Goal: Task Accomplishment & Management: Manage account settings

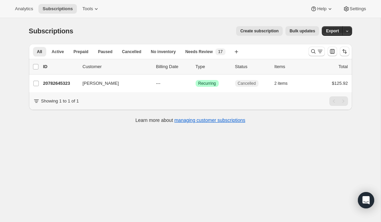
click at [308, 50] on div at bounding box center [329, 52] width 46 height 14
click at [315, 51] on icon "Search and filter results" at bounding box center [313, 51] width 7 height 7
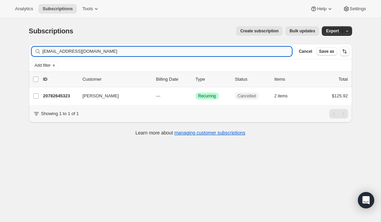
click at [156, 51] on input "gracecoast2coast@gmail.com" at bounding box center [168, 52] width 250 height 10
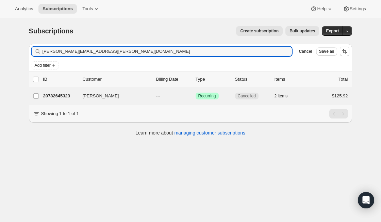
type input "[PERSON_NAME][EMAIL_ADDRESS][PERSON_NAME][DOMAIN_NAME]"
click at [64, 98] on p "20414824523" at bounding box center [60, 96] width 34 height 7
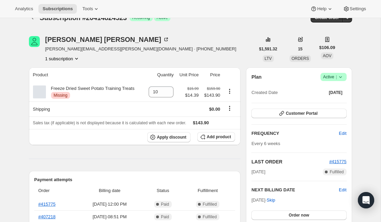
scroll to position [10, 0]
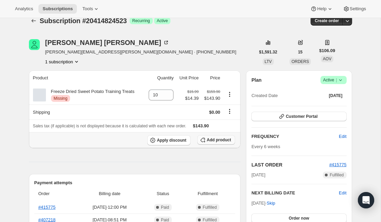
click at [222, 142] on span "Add product" at bounding box center [219, 139] width 24 height 5
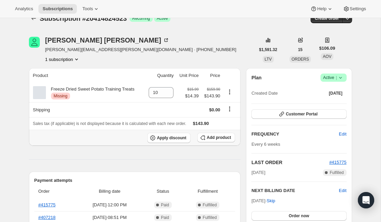
scroll to position [14, 0]
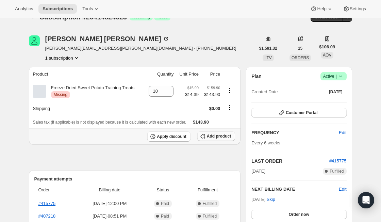
click at [220, 136] on span "Add product" at bounding box center [219, 135] width 24 height 5
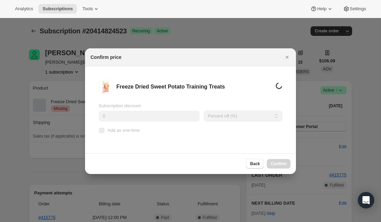
scroll to position [0, 0]
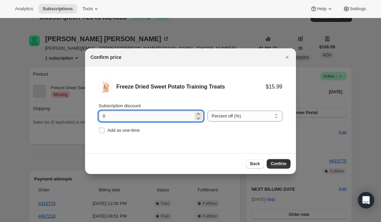
click at [166, 115] on input "0" at bounding box center [146, 116] width 95 height 11
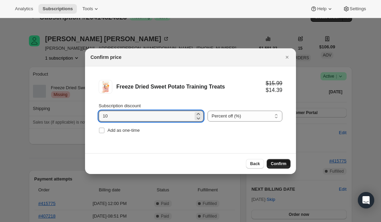
type input "10"
click at [273, 164] on span "Confirm" at bounding box center [279, 163] width 16 height 5
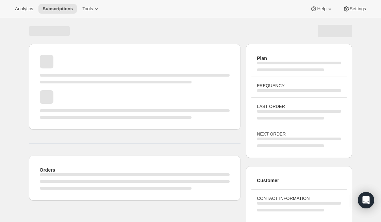
scroll to position [14, 0]
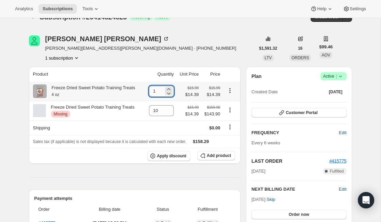
click at [162, 89] on input "1" at bounding box center [156, 91] width 15 height 11
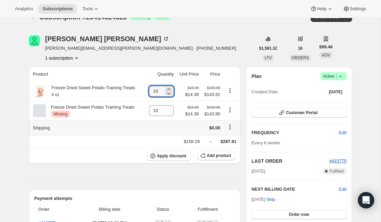
type input "10"
click at [172, 128] on td at bounding box center [160, 127] width 31 height 15
click at [229, 111] on icon "Product actions" at bounding box center [230, 110] width 7 height 7
click at [231, 123] on span "Remove" at bounding box center [230, 123] width 16 height 5
type input "0"
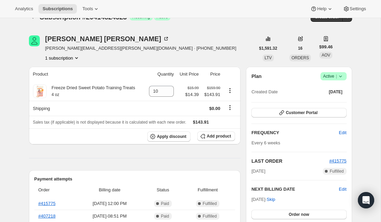
scroll to position [0, 0]
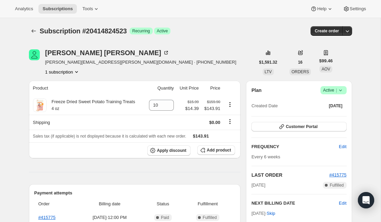
click at [36, 36] on div "Subscription #20414824523. This page is ready Subscription #20414824523 Success…" at bounding box center [190, 31] width 323 height 26
click at [36, 34] on button "Subscriptions" at bounding box center [34, 31] width 10 height 10
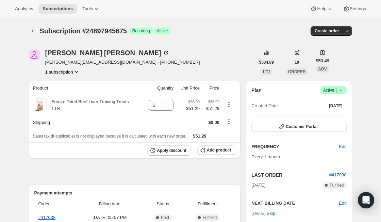
click at [41, 27] on span "Subscription #24897945675" at bounding box center [83, 30] width 87 height 7
click at [39, 27] on div "Subscription #24897945675 Success Recurring Success Active Create order" at bounding box center [190, 31] width 323 height 10
click at [39, 34] on div at bounding box center [34, 31] width 11 height 10
click at [35, 30] on icon "Subscriptions" at bounding box center [33, 31] width 7 height 7
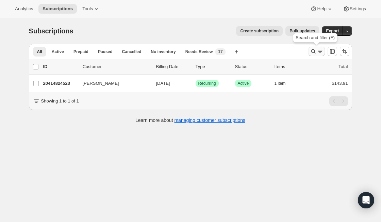
click at [316, 51] on icon "Search and filter results" at bounding box center [313, 51] width 7 height 7
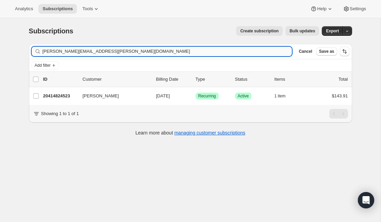
click at [103, 54] on input "[PERSON_NAME][EMAIL_ADDRESS][PERSON_NAME][DOMAIN_NAME]" at bounding box center [168, 52] width 250 height 10
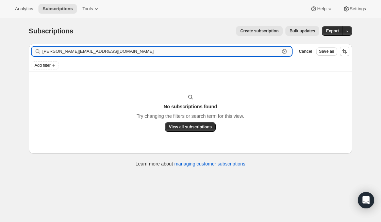
click at [82, 53] on input "[PERSON_NAME][EMAIL_ADDRESS][DOMAIN_NAME]" at bounding box center [162, 52] width 238 height 10
paste input "gbocobo31@gmai"
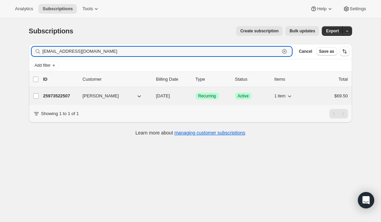
type input "[EMAIL_ADDRESS][DOMAIN_NAME]"
click at [67, 94] on p "25973522507" at bounding box center [60, 96] width 34 height 7
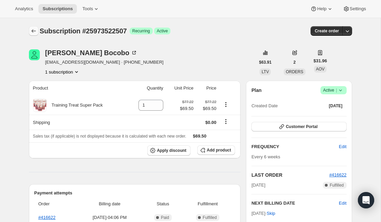
click at [30, 33] on icon "Subscriptions" at bounding box center [33, 31] width 7 height 7
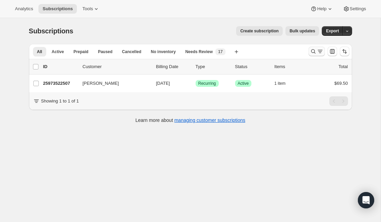
click at [314, 53] on icon "Search and filter results" at bounding box center [313, 51] width 7 height 7
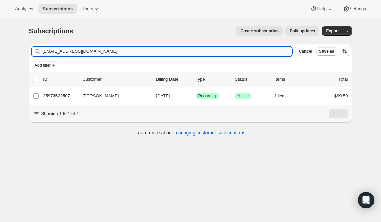
click at [110, 53] on input "[EMAIL_ADDRESS][DOMAIN_NAME]" at bounding box center [168, 52] width 250 height 10
click at [110, 53] on input "gbocobo31@gmail.com" at bounding box center [168, 52] width 250 height 10
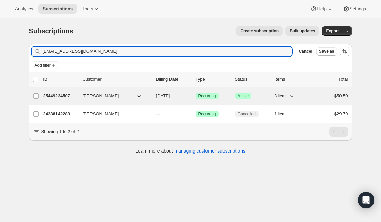
type input "rockyhockey19@outlook.com"
click at [64, 95] on p "25449234507" at bounding box center [60, 96] width 34 height 7
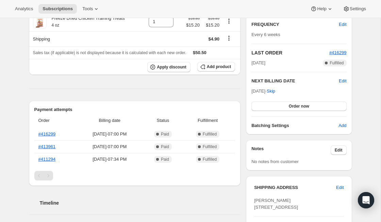
scroll to position [119, 0]
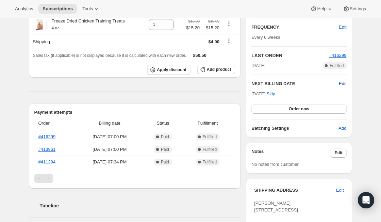
click at [343, 84] on span "Edit" at bounding box center [342, 83] width 7 height 7
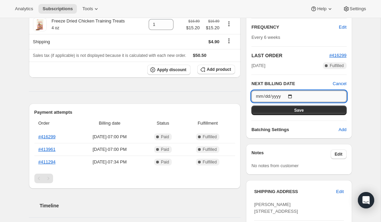
click at [292, 96] on input "2025-09-27" at bounding box center [299, 97] width 95 height 12
type input "2025-10-18"
click at [308, 113] on button "Save" at bounding box center [299, 111] width 95 height 10
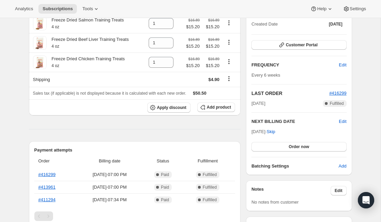
scroll to position [89, 0]
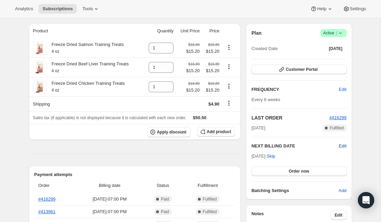
click at [344, 143] on span "Edit" at bounding box center [342, 146] width 7 height 7
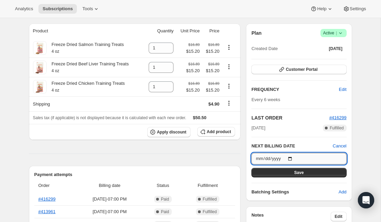
click at [296, 160] on input "2025-10-18" at bounding box center [299, 159] width 95 height 12
click at [292, 156] on input "2025-10-18" at bounding box center [299, 159] width 95 height 12
type input "2025-10-25"
click at [314, 175] on button "Save" at bounding box center [299, 173] width 95 height 10
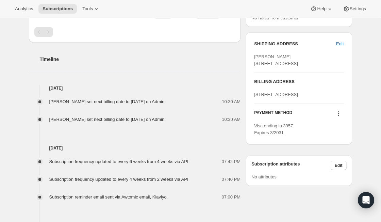
scroll to position [0, 0]
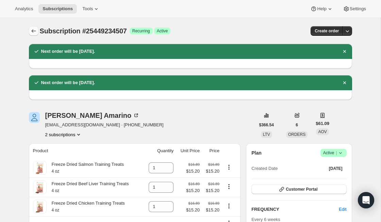
click at [33, 28] on icon "Subscriptions" at bounding box center [33, 31] width 7 height 7
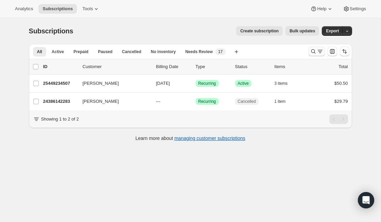
click at [317, 51] on icon "Search and filter results" at bounding box center [320, 51] width 7 height 7
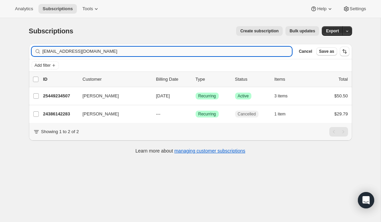
click at [108, 52] on input "rockyhockey19@outlook.com" at bounding box center [168, 52] width 250 height 10
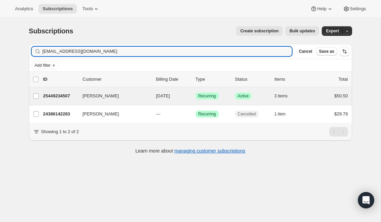
type input "[EMAIL_ADDRESS][DOMAIN_NAME]"
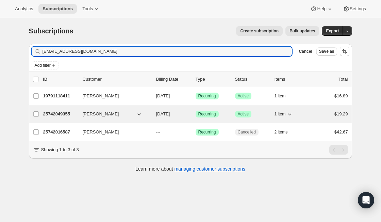
click at [70, 115] on p "25742049355" at bounding box center [60, 114] width 34 height 7
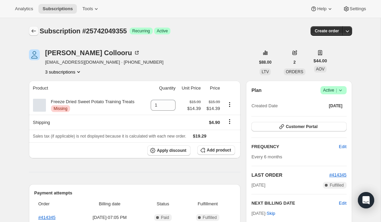
click at [35, 27] on button "Subscriptions" at bounding box center [34, 31] width 10 height 10
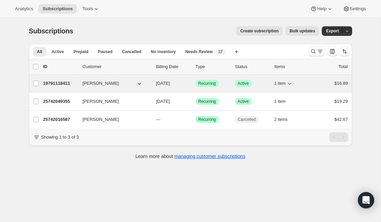
click at [52, 83] on p "19791118411" at bounding box center [60, 83] width 34 height 7
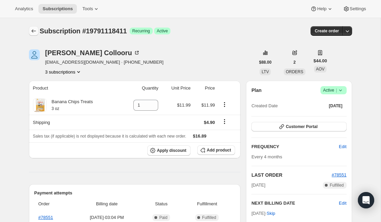
click at [33, 27] on button "Subscriptions" at bounding box center [34, 31] width 10 height 10
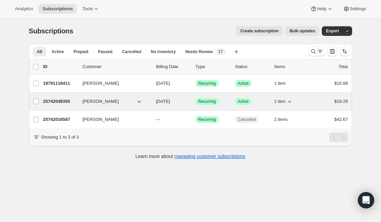
click at [63, 103] on p "25742049355" at bounding box center [60, 101] width 34 height 7
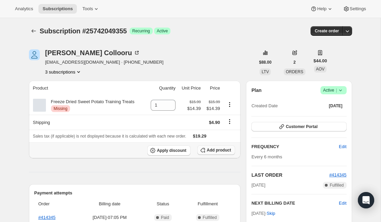
click at [214, 152] on span "Add product" at bounding box center [219, 149] width 24 height 5
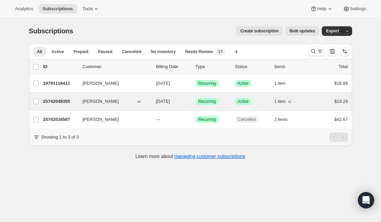
click at [65, 99] on p "25742049355" at bounding box center [60, 101] width 34 height 7
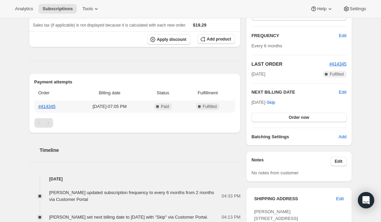
scroll to position [111, 0]
click at [50, 107] on link "#414345" at bounding box center [46, 106] width 17 height 5
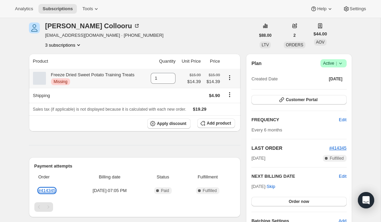
scroll to position [0, 0]
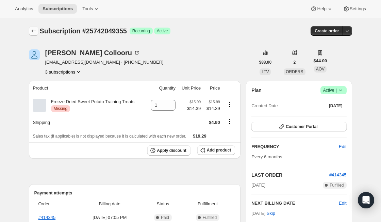
click at [33, 29] on icon "Subscriptions" at bounding box center [33, 31] width 7 height 7
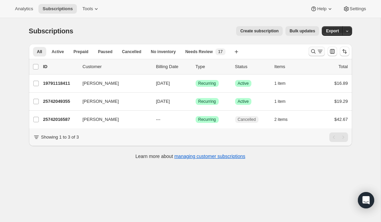
click at [315, 48] on button "Search and filter results" at bounding box center [317, 52] width 16 height 10
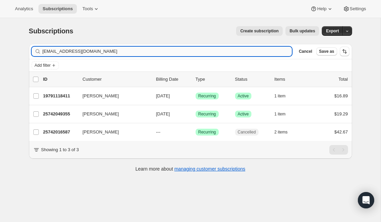
click at [123, 51] on input "[EMAIL_ADDRESS][DOMAIN_NAME]" at bounding box center [168, 52] width 250 height 10
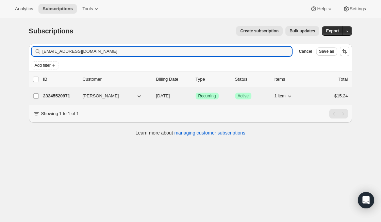
type input "[EMAIL_ADDRESS][DOMAIN_NAME]"
click at [66, 96] on p "23245520971" at bounding box center [60, 96] width 34 height 7
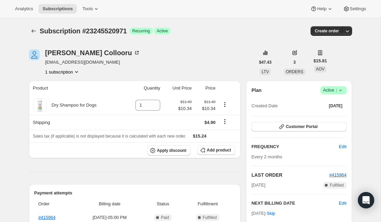
click at [345, 90] on span "Success Active |" at bounding box center [334, 90] width 26 height 8
click at [344, 113] on span "Cancel subscription" at bounding box center [331, 115] width 38 height 5
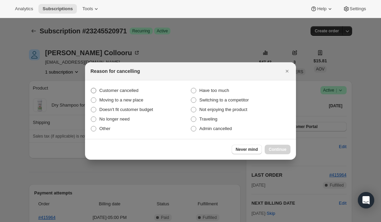
click at [124, 89] on span "Customer cancelled" at bounding box center [118, 90] width 39 height 5
click at [91, 88] on input "Customer cancelled" at bounding box center [91, 88] width 0 height 0
radio input "true"
click at [278, 144] on div "Never mind Continue" at bounding box center [190, 149] width 211 height 21
click at [279, 148] on span "Continue" at bounding box center [278, 149] width 18 height 5
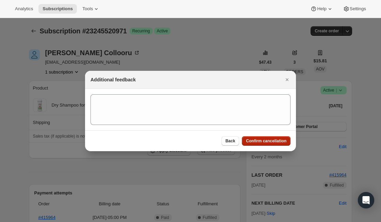
click at [269, 145] on button "Confirm cancellation" at bounding box center [266, 141] width 49 height 10
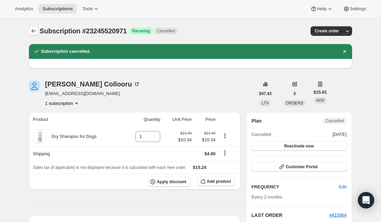
click at [31, 31] on icon "Subscriptions" at bounding box center [33, 30] width 4 height 3
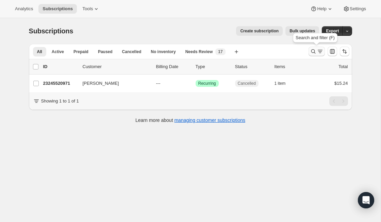
click at [319, 54] on icon "Search and filter results" at bounding box center [320, 51] width 7 height 7
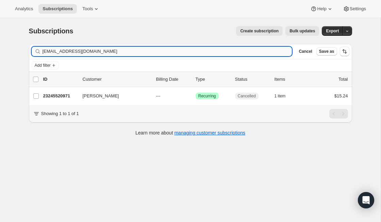
click at [122, 52] on input "[EMAIL_ADDRESS][DOMAIN_NAME]" at bounding box center [168, 52] width 250 height 10
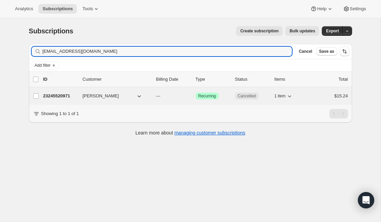
click at [71, 96] on p "23245520971" at bounding box center [60, 96] width 34 height 7
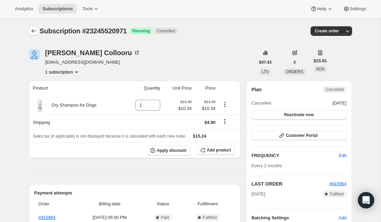
click at [35, 30] on icon "Subscriptions" at bounding box center [33, 31] width 7 height 7
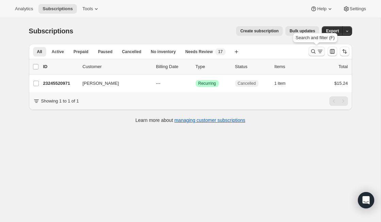
click at [314, 50] on icon "Search and filter results" at bounding box center [313, 51] width 7 height 7
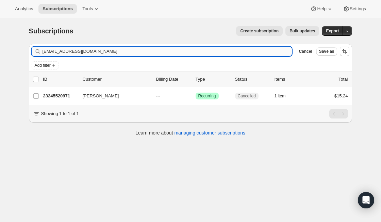
click at [114, 52] on input "[EMAIL_ADDRESS][DOMAIN_NAME]" at bounding box center [168, 52] width 250 height 10
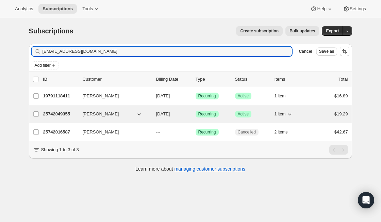
type input "[EMAIL_ADDRESS][DOMAIN_NAME]"
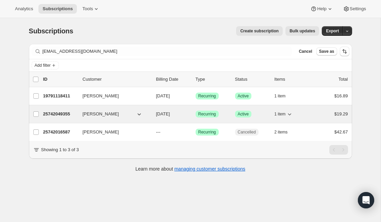
click at [64, 115] on p "25742049355" at bounding box center [60, 114] width 34 height 7
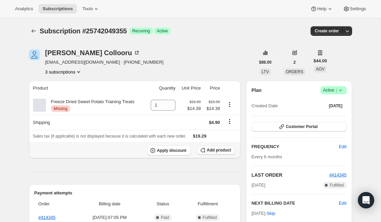
click at [219, 152] on span "Add product" at bounding box center [219, 149] width 24 height 5
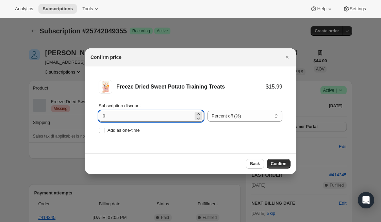
click at [134, 120] on input "0" at bounding box center [146, 116] width 95 height 11
type input "10"
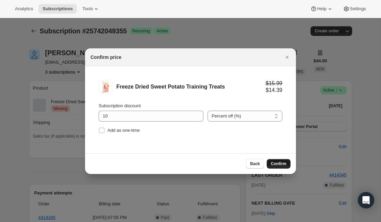
click at [285, 163] on span "Confirm" at bounding box center [279, 163] width 16 height 5
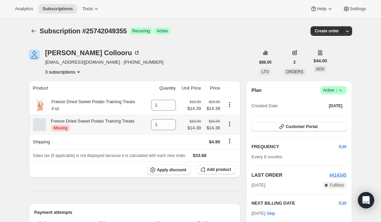
click at [231, 125] on icon "Product actions" at bounding box center [229, 124] width 7 height 7
click at [231, 136] on span "Remove" at bounding box center [230, 136] width 16 height 5
type input "0"
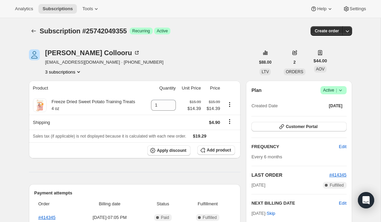
click at [30, 26] on div "Subscription #25742049355. This page is ready Subscription #25742049355 Success…" at bounding box center [190, 31] width 323 height 26
click at [31, 27] on button "Subscriptions" at bounding box center [34, 31] width 10 height 10
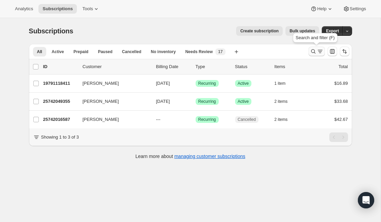
click at [311, 53] on icon "Search and filter results" at bounding box center [313, 51] width 7 height 7
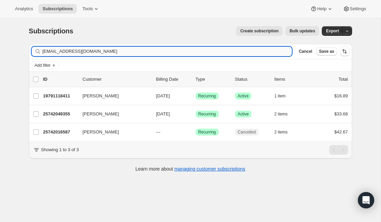
click at [101, 53] on input "[EMAIL_ADDRESS][DOMAIN_NAME]" at bounding box center [168, 52] width 250 height 10
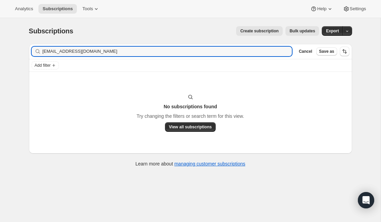
type input "[EMAIL_ADDRESS][DOMAIN_NAME]"
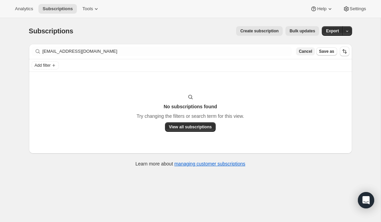
click at [300, 52] on span "Cancel" at bounding box center [305, 51] width 13 height 5
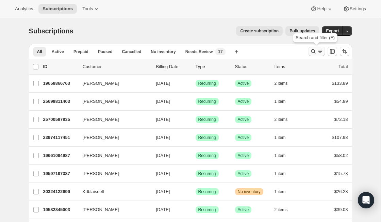
click at [321, 53] on icon "Search and filter results" at bounding box center [320, 51] width 7 height 7
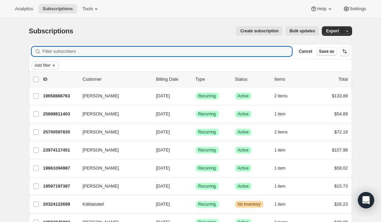
click at [53, 62] on button "Add filter" at bounding box center [45, 65] width 27 height 8
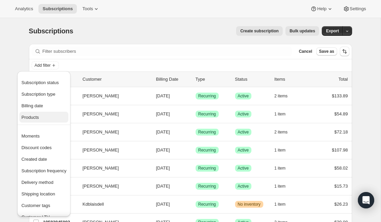
click at [51, 118] on span "Products" at bounding box center [43, 117] width 45 height 7
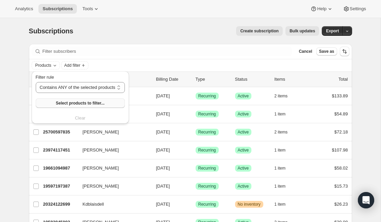
click at [77, 104] on span "Select products to filter..." at bounding box center [80, 102] width 49 height 5
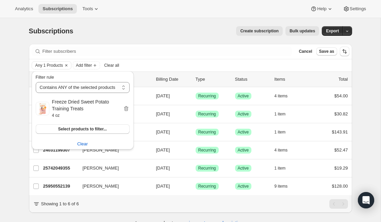
click at [212, 26] on div "Subscriptions. This page is ready Subscriptions Create subscription Bulk update…" at bounding box center [190, 31] width 323 height 26
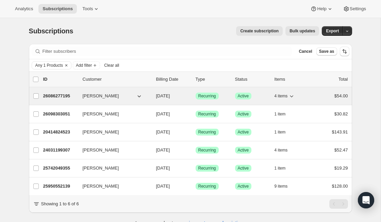
scroll to position [18, 0]
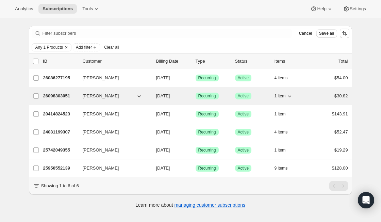
click at [289, 94] on icon "button" at bounding box center [289, 96] width 7 height 7
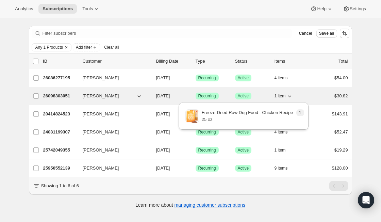
click at [289, 95] on icon "button" at bounding box center [289, 96] width 7 height 7
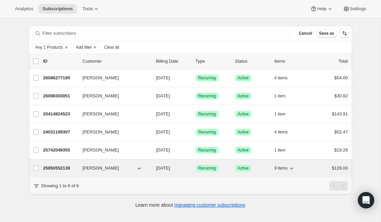
click at [54, 169] on p "25950552139" at bounding box center [60, 168] width 34 height 7
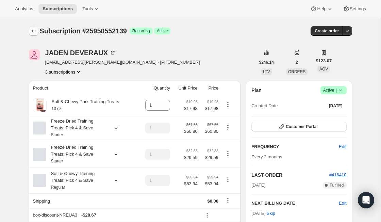
click at [34, 32] on icon "Subscriptions" at bounding box center [33, 31] width 7 height 7
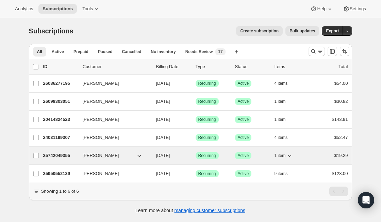
click at [66, 156] on p "25742049355" at bounding box center [60, 155] width 34 height 7
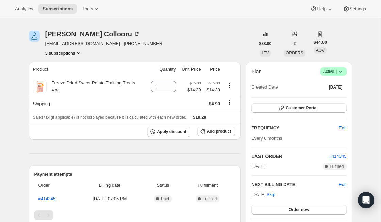
scroll to position [2, 0]
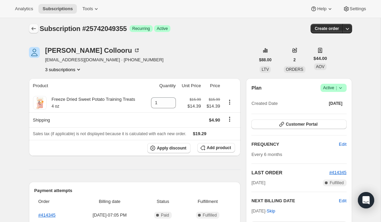
click at [33, 31] on icon "Subscriptions" at bounding box center [33, 28] width 7 height 7
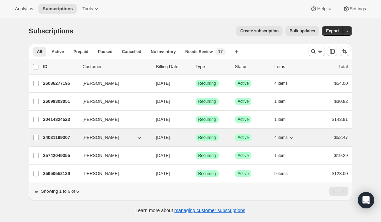
click at [60, 134] on p "24031199307" at bounding box center [60, 137] width 34 height 7
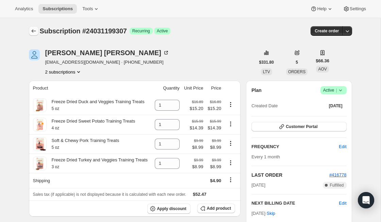
click at [36, 28] on icon "Subscriptions" at bounding box center [33, 31] width 7 height 7
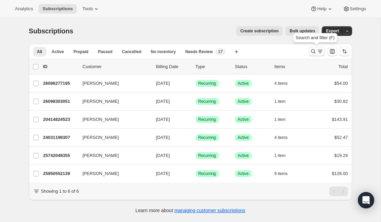
click at [314, 55] on button "Search and filter results" at bounding box center [317, 52] width 16 height 10
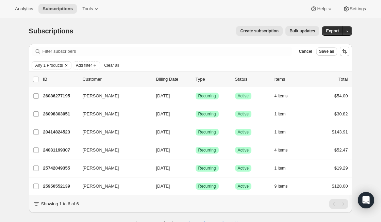
click at [69, 66] on icon "Clear" at bounding box center [66, 65] width 5 height 5
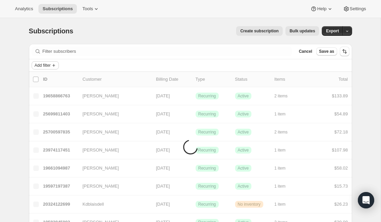
click at [51, 66] on span "Add filter" at bounding box center [43, 65] width 16 height 5
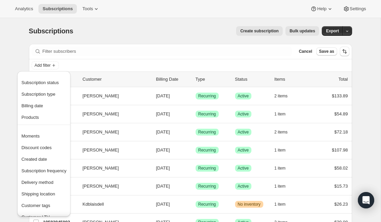
click at [124, 30] on div "Create subscription Bulk updates" at bounding box center [200, 31] width 238 height 10
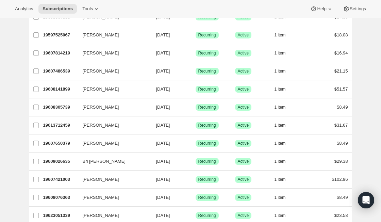
scroll to position [805, 0]
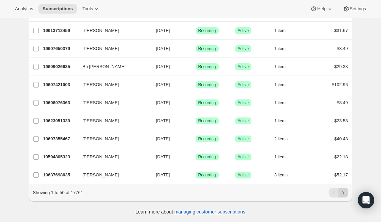
click at [347, 193] on button "Next" at bounding box center [344, 193] width 10 height 10
click at [346, 194] on icon "Next" at bounding box center [343, 192] width 7 height 7
click at [343, 194] on icon "Next" at bounding box center [343, 192] width 7 height 7
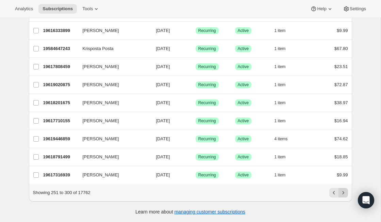
click at [343, 194] on icon "Next" at bounding box center [343, 192] width 7 height 7
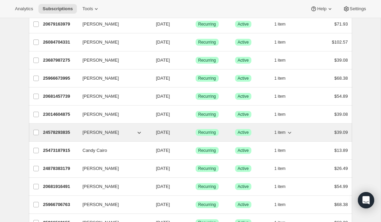
scroll to position [731, 0]
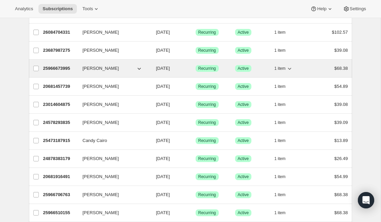
click at [66, 70] on p "25966673995" at bounding box center [60, 68] width 34 height 7
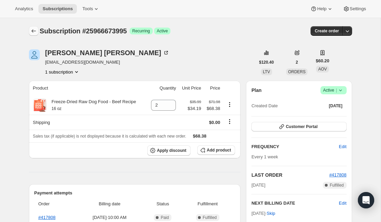
click at [32, 27] on button "Subscriptions" at bounding box center [34, 31] width 10 height 10
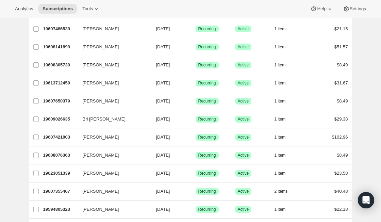
scroll to position [793, 0]
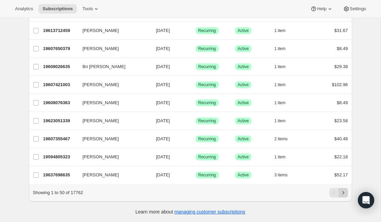
click at [347, 194] on button "Next" at bounding box center [344, 193] width 10 height 10
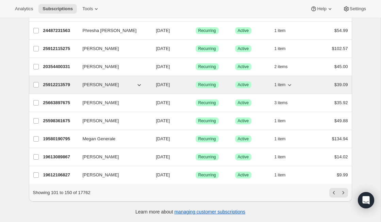
click at [68, 85] on p "25912213579" at bounding box center [60, 84] width 34 height 7
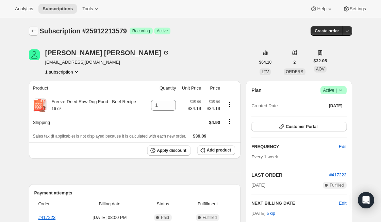
click at [35, 28] on icon "Subscriptions" at bounding box center [33, 31] width 7 height 7
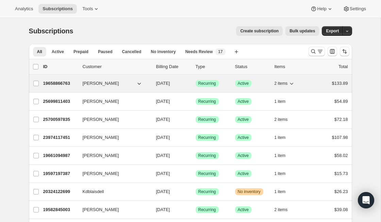
click at [64, 83] on p "19658866763" at bounding box center [60, 83] width 34 height 7
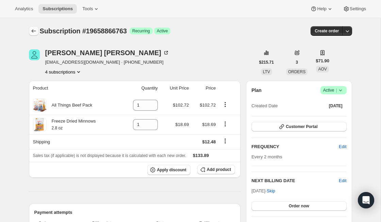
click at [30, 33] on button "Subscriptions" at bounding box center [34, 31] width 10 height 10
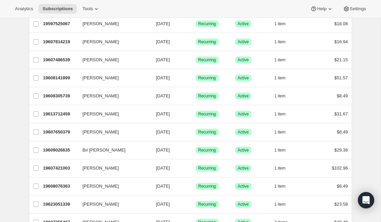
scroll to position [793, 0]
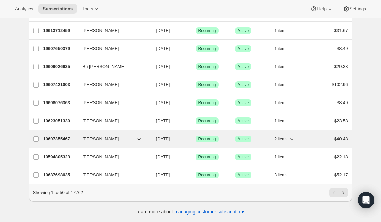
click at [65, 135] on p "19607355467" at bounding box center [60, 138] width 34 height 7
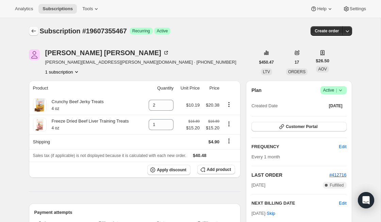
click at [32, 26] on button "Subscriptions" at bounding box center [34, 31] width 10 height 10
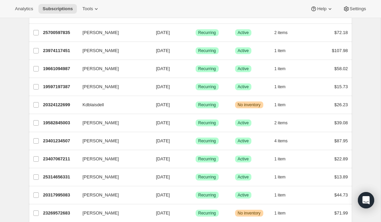
scroll to position [88, 0]
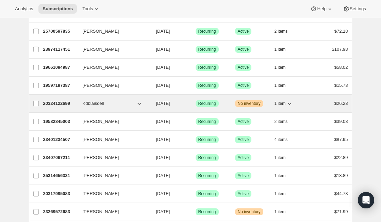
click at [64, 102] on p "20324122699" at bounding box center [60, 103] width 34 height 7
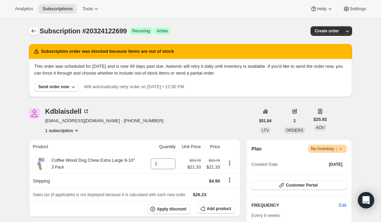
click at [31, 33] on icon "Subscriptions" at bounding box center [33, 31] width 7 height 7
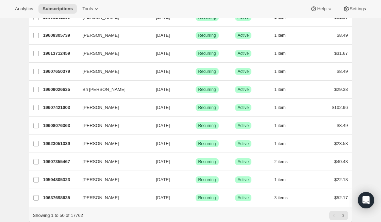
scroll to position [793, 0]
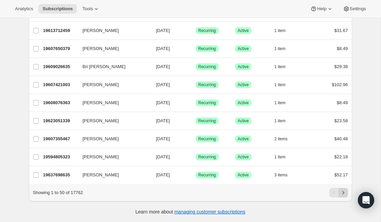
click at [345, 194] on icon "Next" at bounding box center [343, 192] width 7 height 7
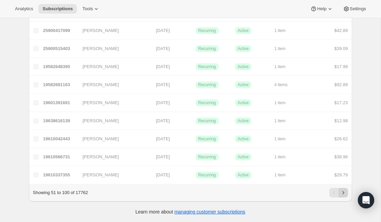
click at [345, 194] on icon "Next" at bounding box center [343, 192] width 7 height 7
click at [345, 195] on icon "Next" at bounding box center [343, 192] width 7 height 7
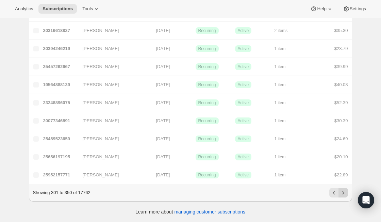
click at [345, 195] on icon "Next" at bounding box center [343, 192] width 7 height 7
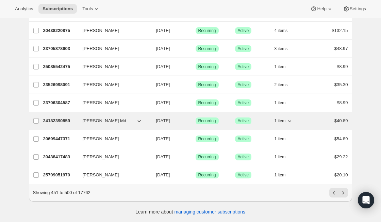
click at [64, 119] on p "24182390859" at bounding box center [60, 120] width 34 height 7
